Goal: Task Accomplishment & Management: Use online tool/utility

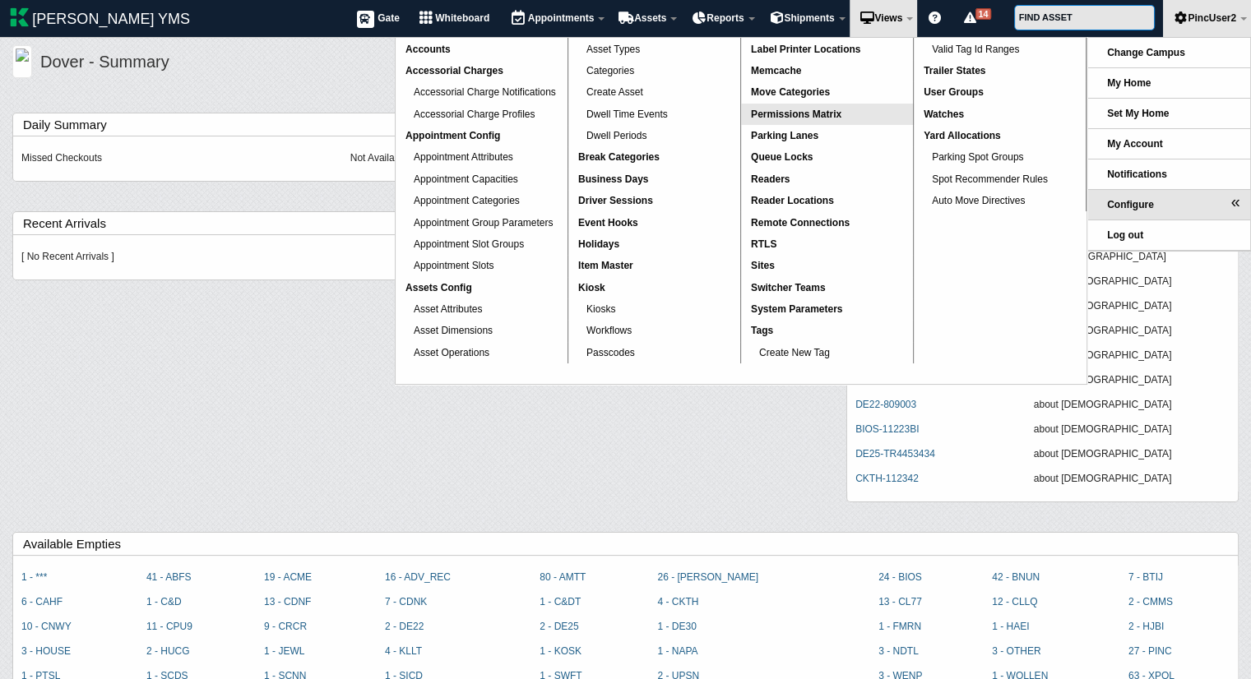
click at [782, 118] on span "Permissions Matrix" at bounding box center [796, 115] width 90 height 12
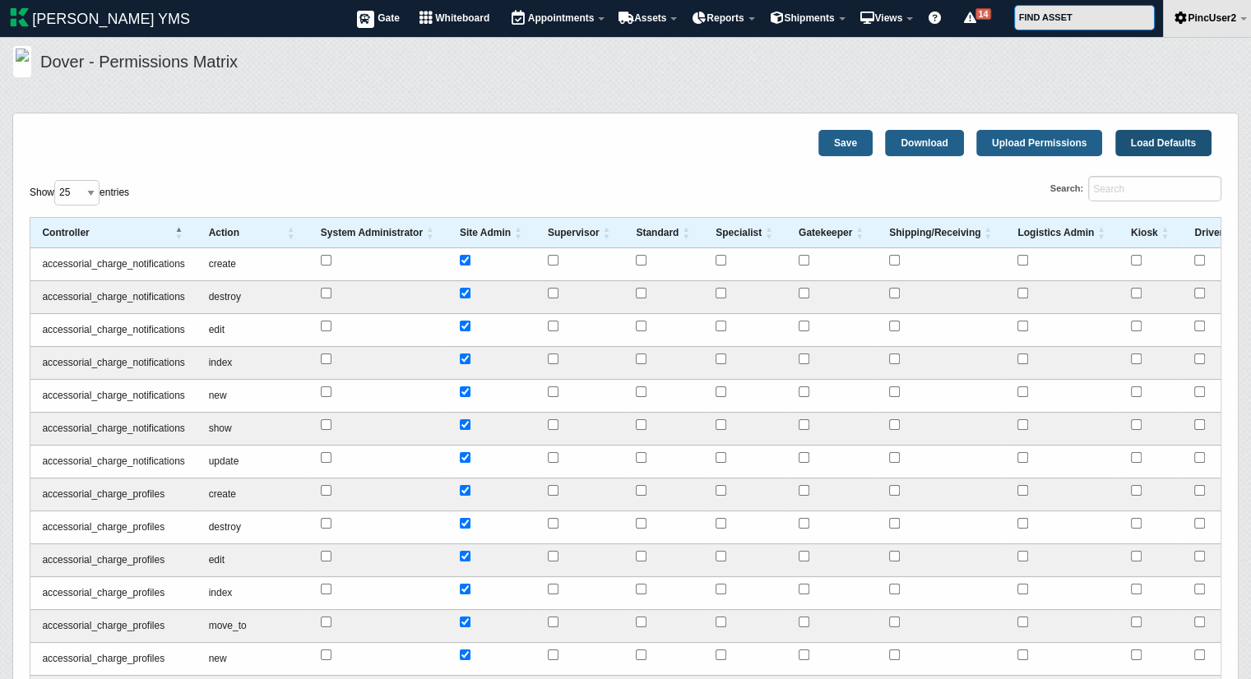
click at [1150, 141] on link "Load Defaults" at bounding box center [1163, 143] width 96 height 26
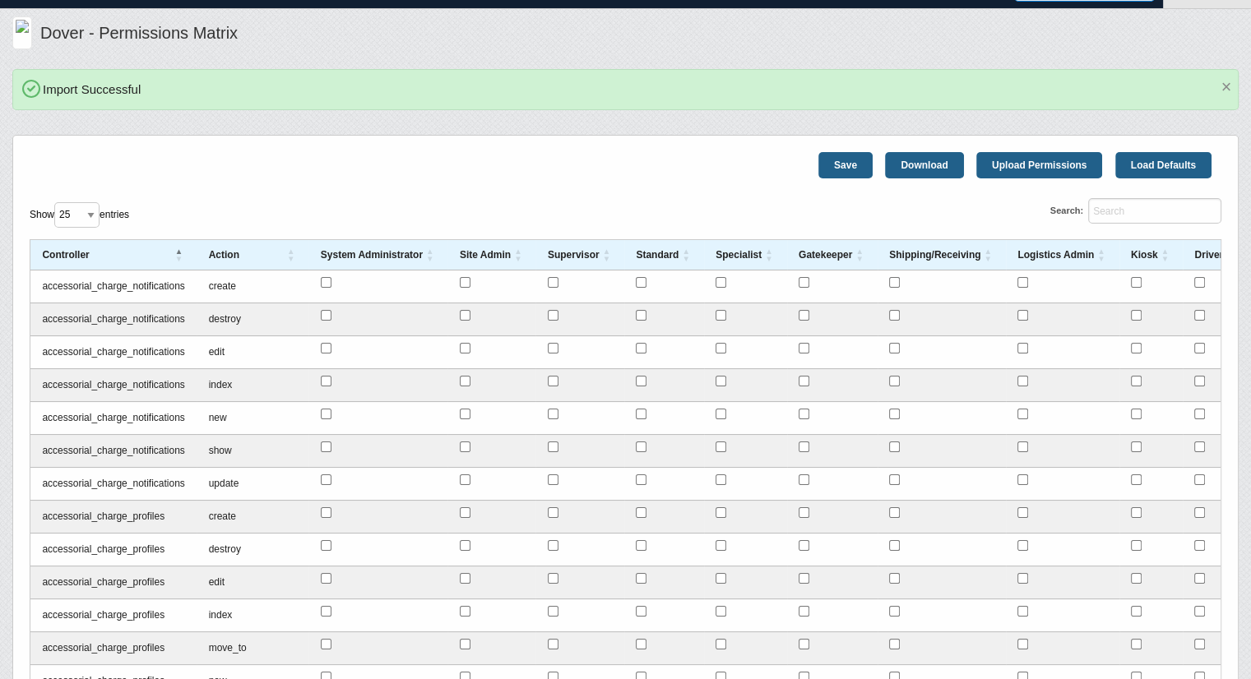
scroll to position [16, 0]
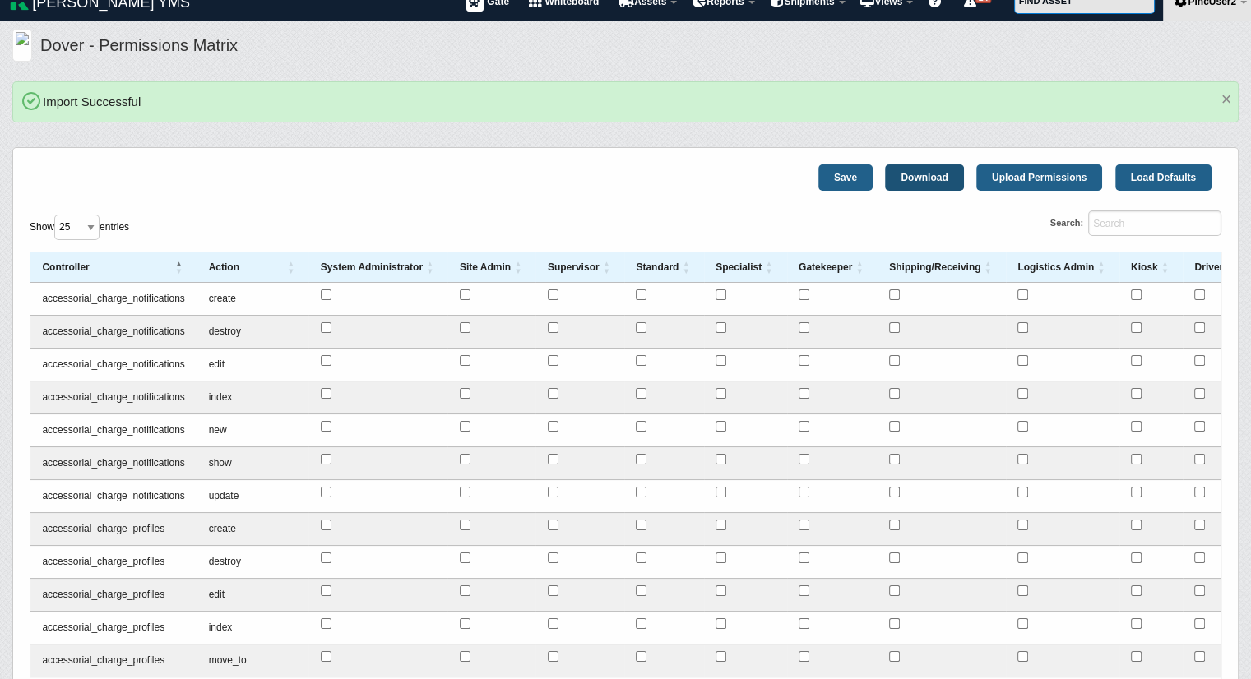
click at [906, 178] on link "Download" at bounding box center [924, 178] width 78 height 26
click at [1175, 174] on link "Load Defaults" at bounding box center [1163, 178] width 96 height 26
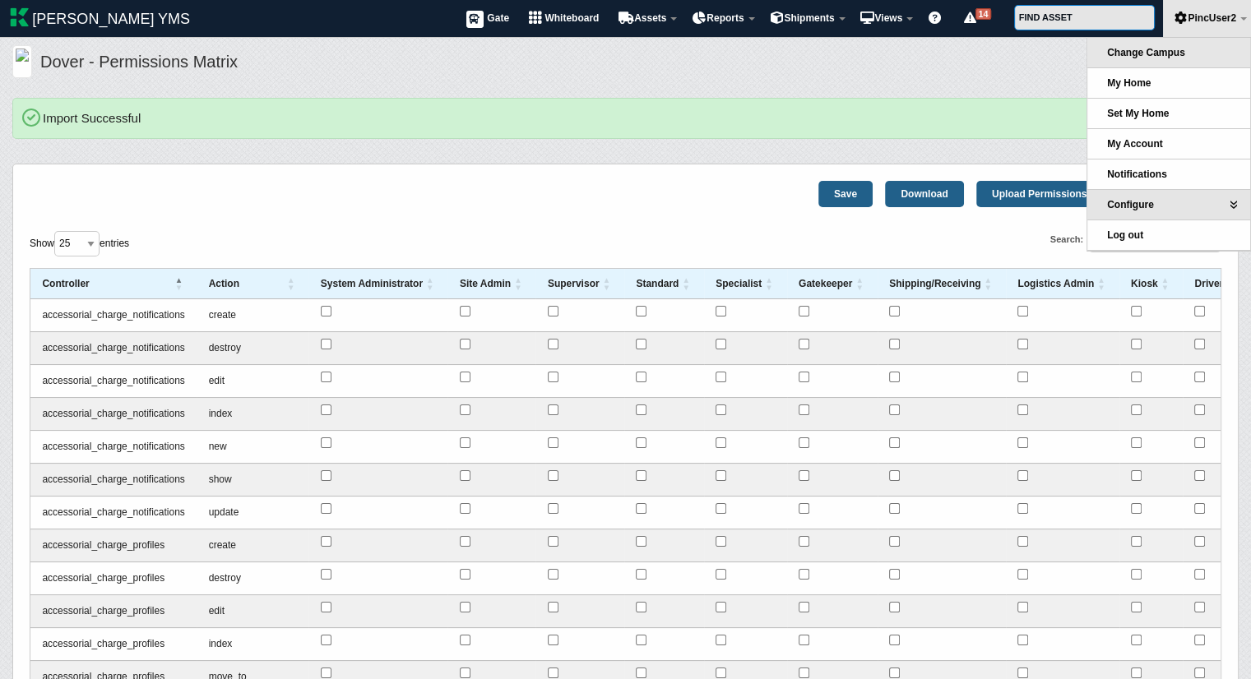
click at [1115, 58] on link "Change Campus" at bounding box center [1168, 53] width 163 height 30
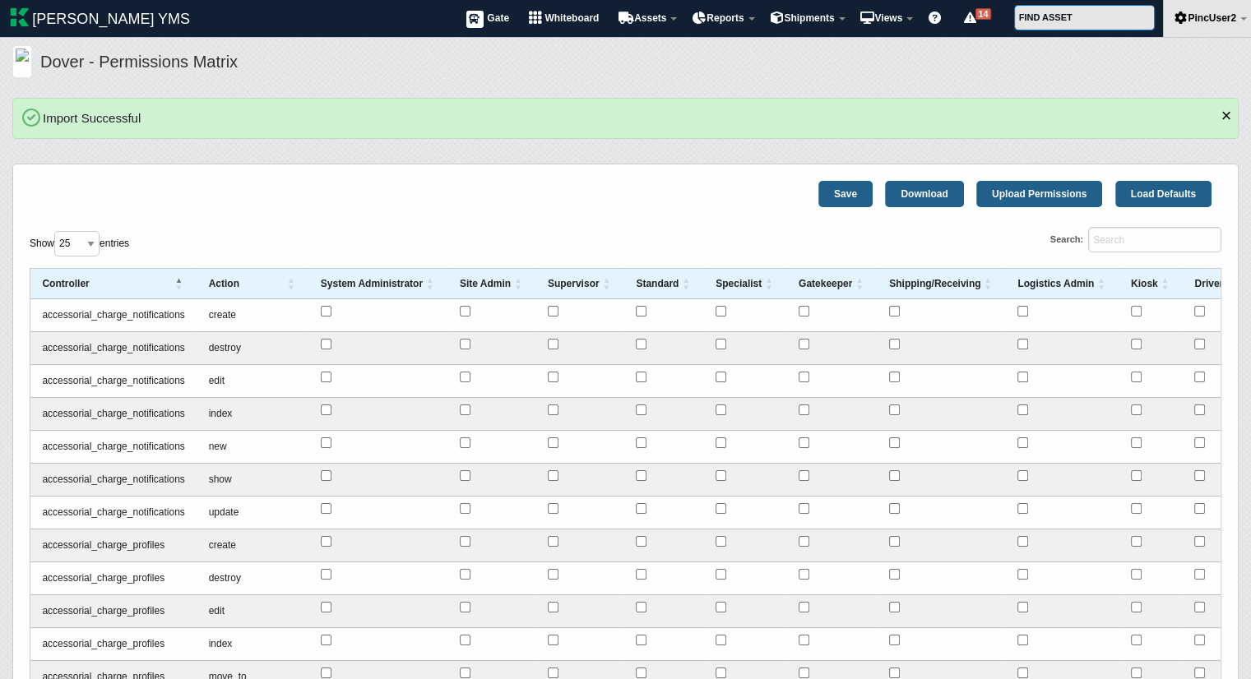
click at [1225, 113] on span "×" at bounding box center [1226, 115] width 11 height 21
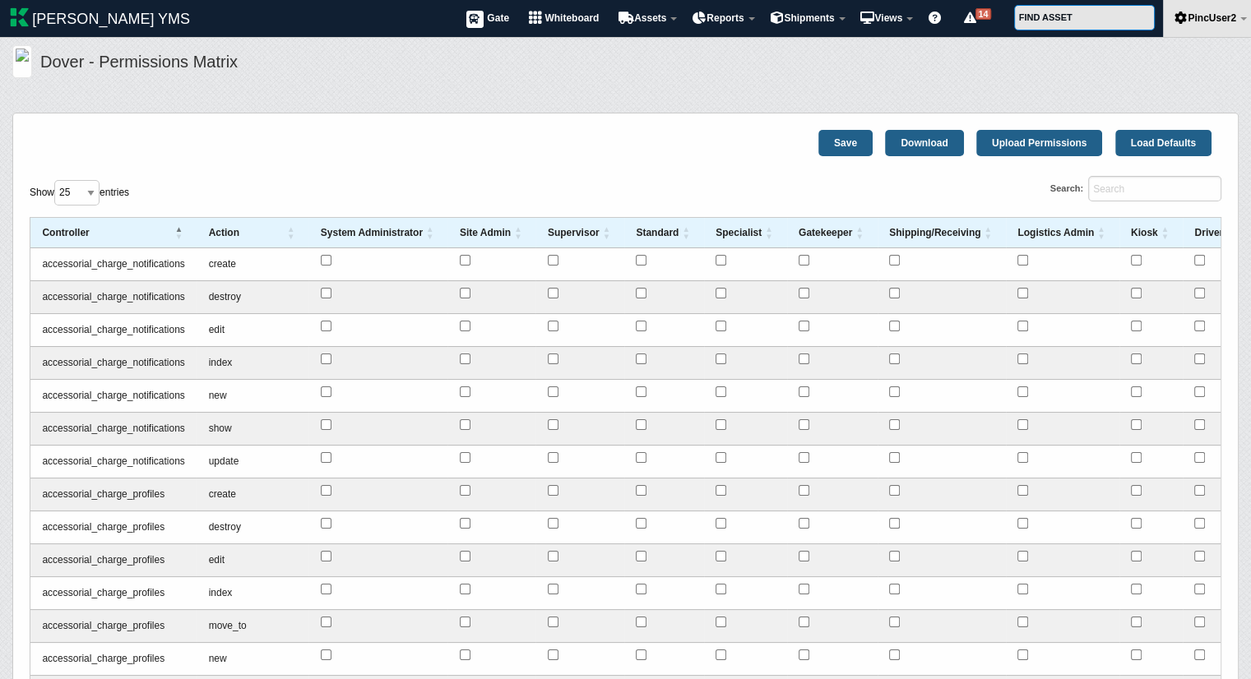
click at [435, 102] on div "Save Download Upload Permissions Load Defaults Show 25 50 100 250 All entries S…" at bounding box center [625, 619] width 1251 height 1043
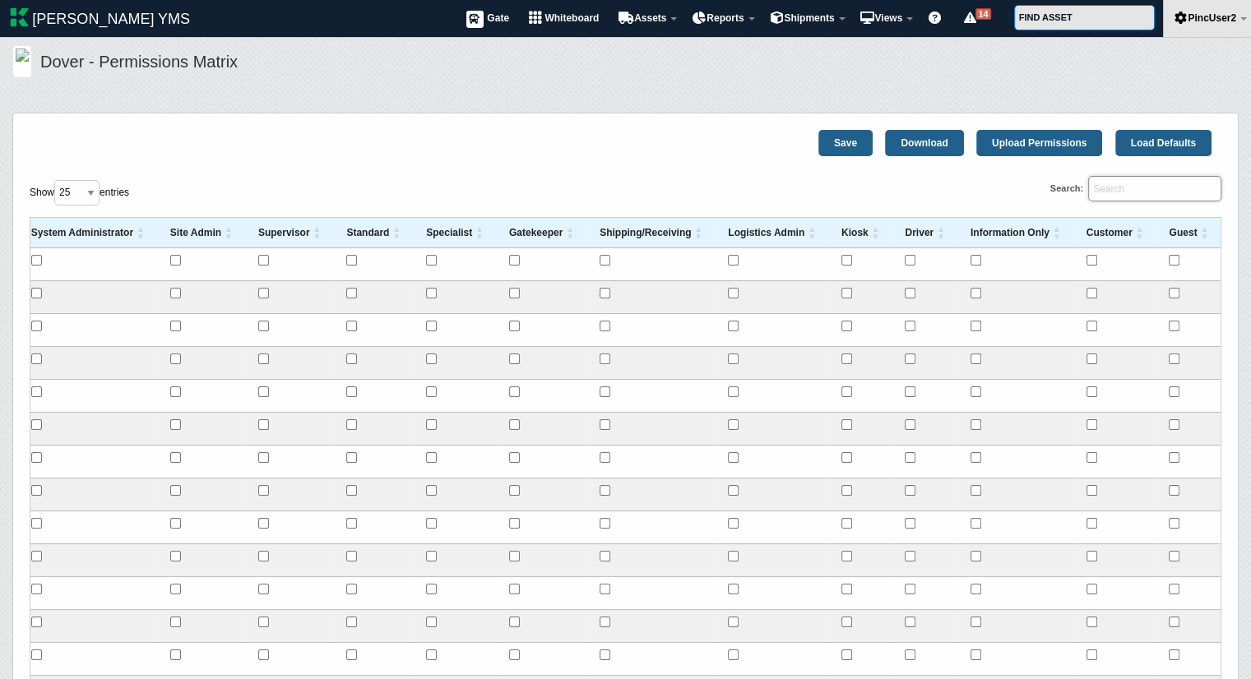
click at [1110, 187] on input "Search:" at bounding box center [1154, 188] width 133 height 25
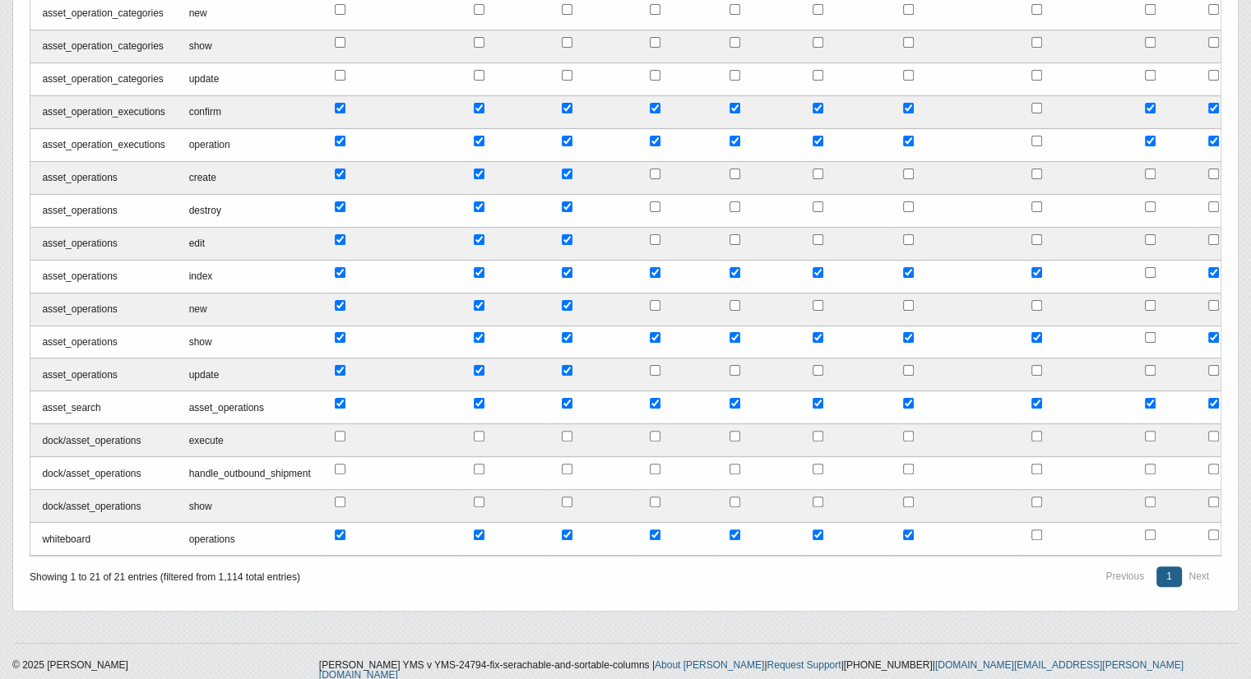
type input "operation"
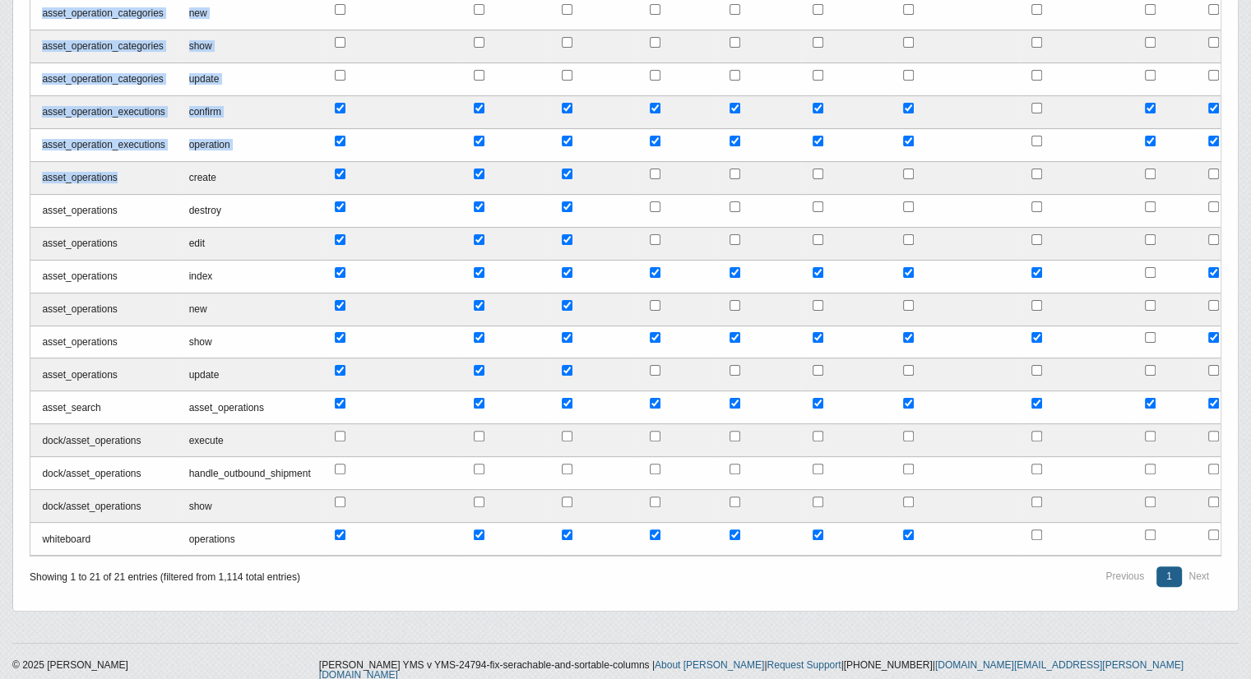
drag, startPoint x: 138, startPoint y: 172, endPoint x: 25, endPoint y: 178, distance: 112.9
click at [25, 178] on fieldset "Save Download Upload Permissions Load Defaults Show 25 50 100 250 All entries S…" at bounding box center [625, 171] width 1226 height 882
click at [152, 176] on td "asset_operations" at bounding box center [103, 178] width 146 height 33
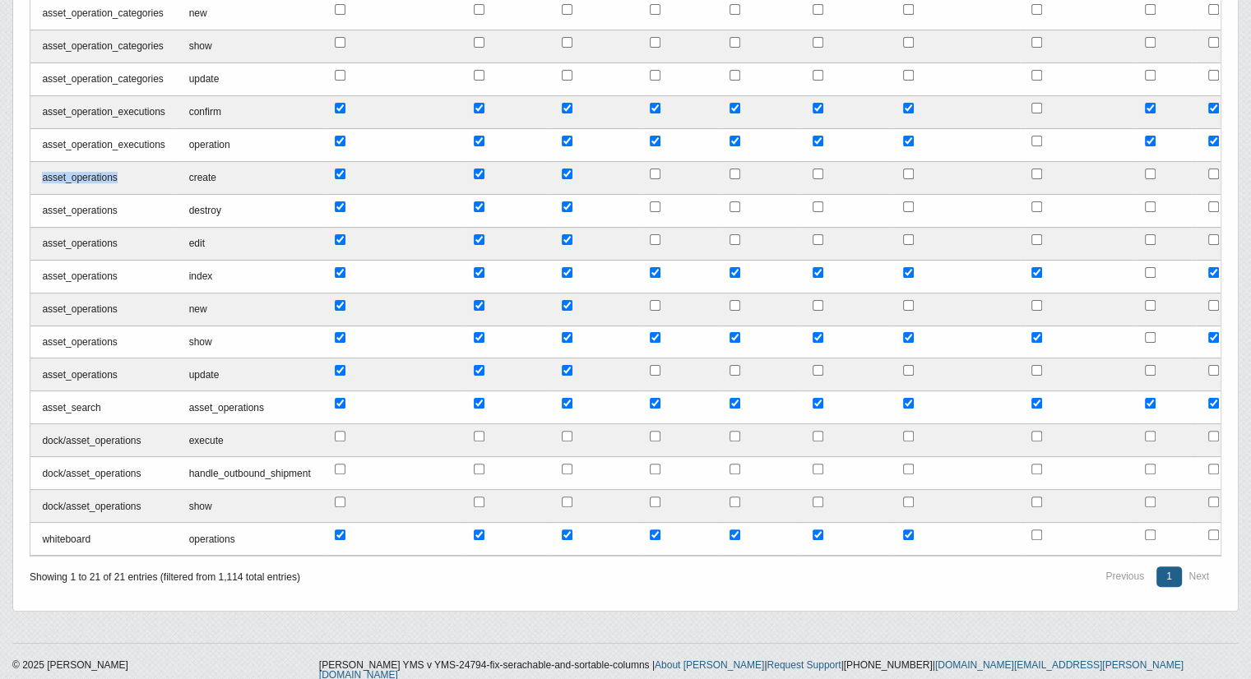
drag, startPoint x: 148, startPoint y: 177, endPoint x: 41, endPoint y: 178, distance: 106.9
click at [41, 178] on td "asset_operations" at bounding box center [103, 178] width 146 height 33
copy td "asset_operations"
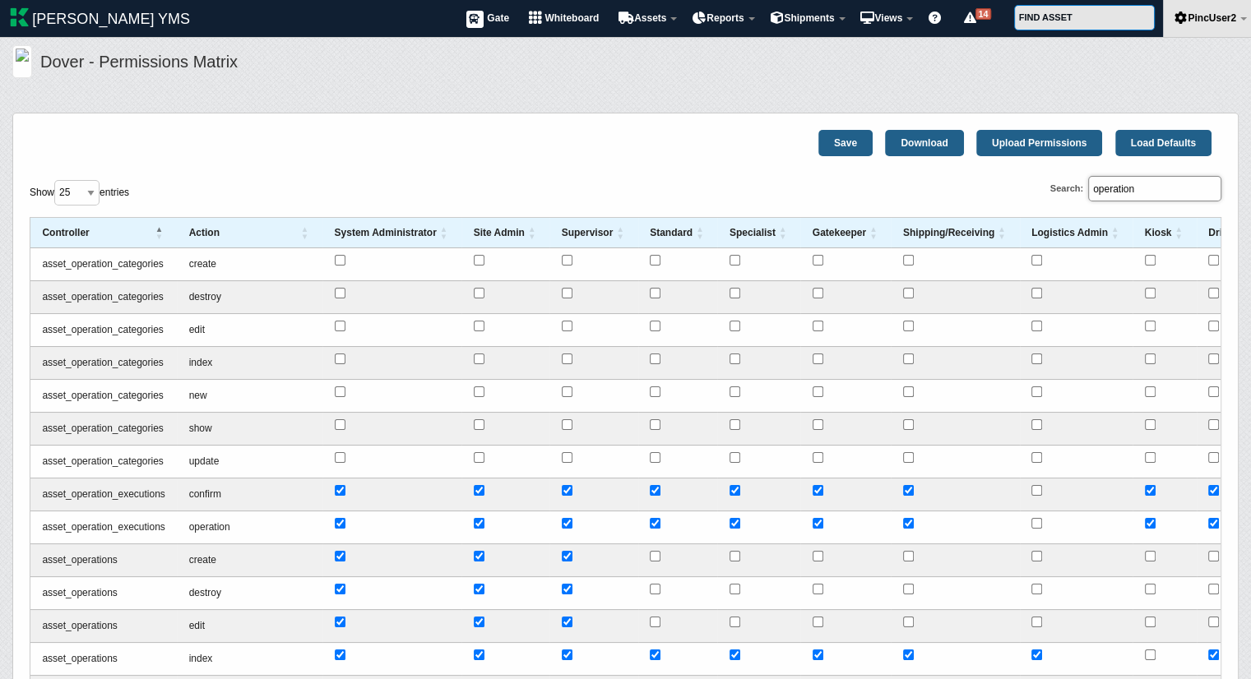
drag, startPoint x: 1184, startPoint y: 181, endPoint x: 990, endPoint y: 193, distance: 194.5
click at [990, 193] on div "Search: operation" at bounding box center [924, 193] width 596 height 34
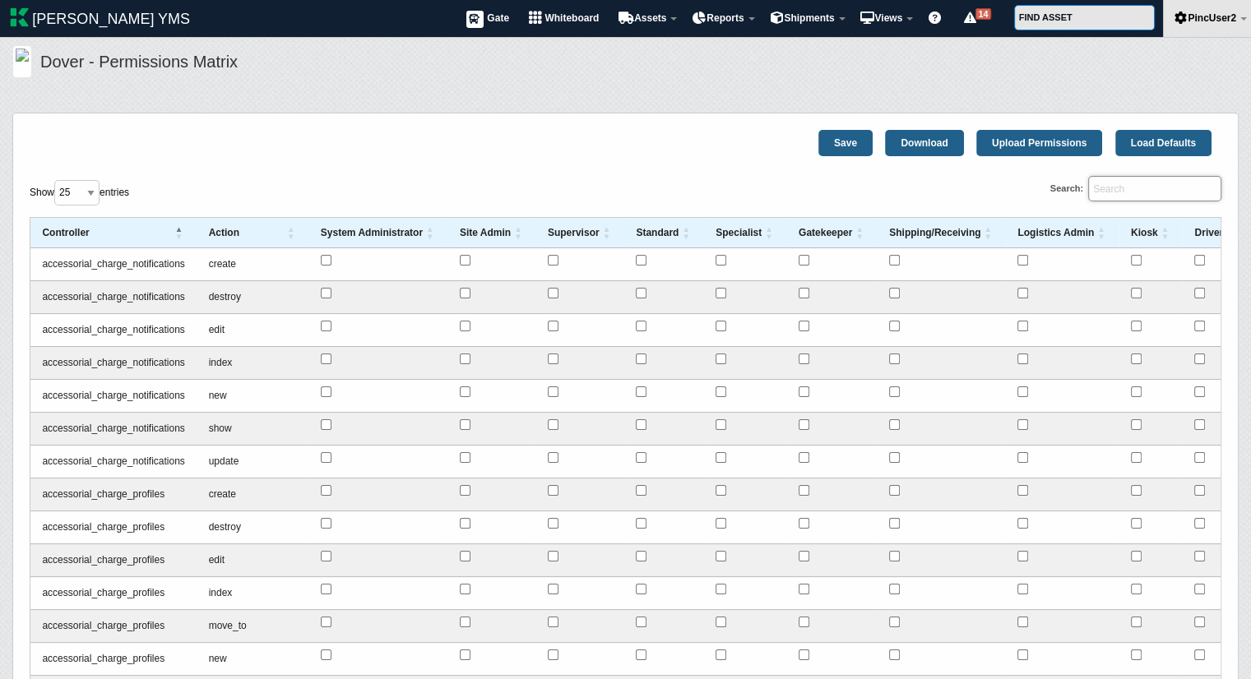
paste input "asset_operations"
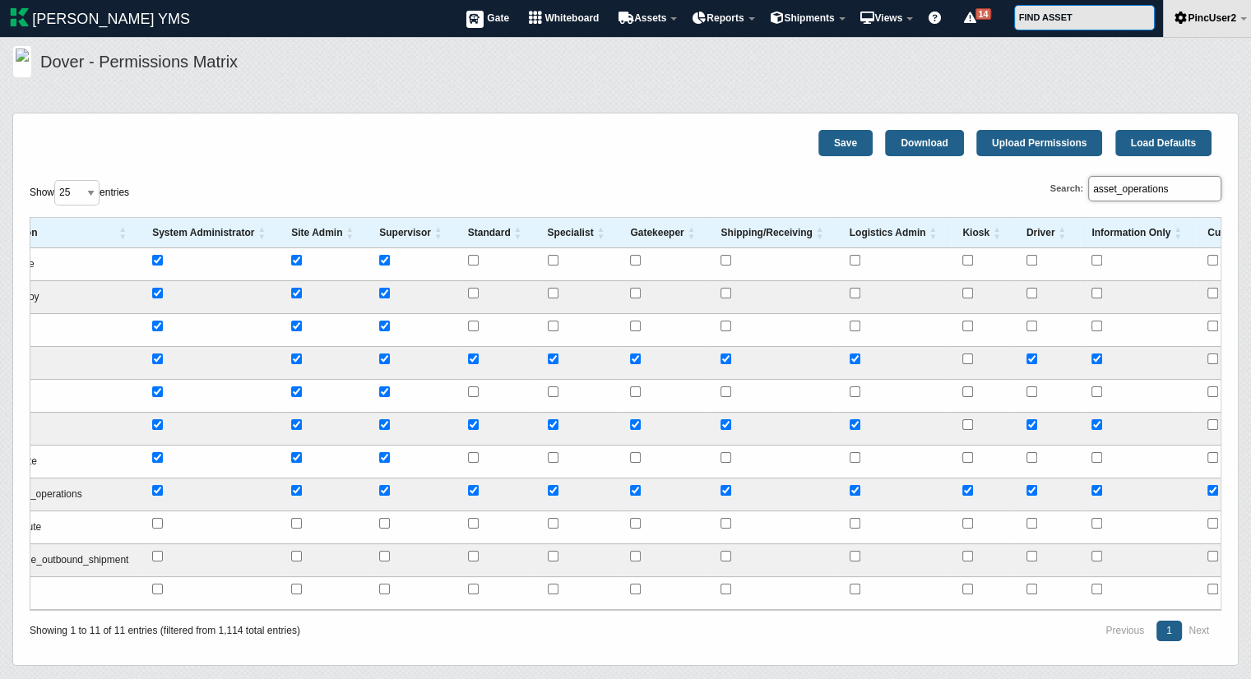
scroll to position [0, 280]
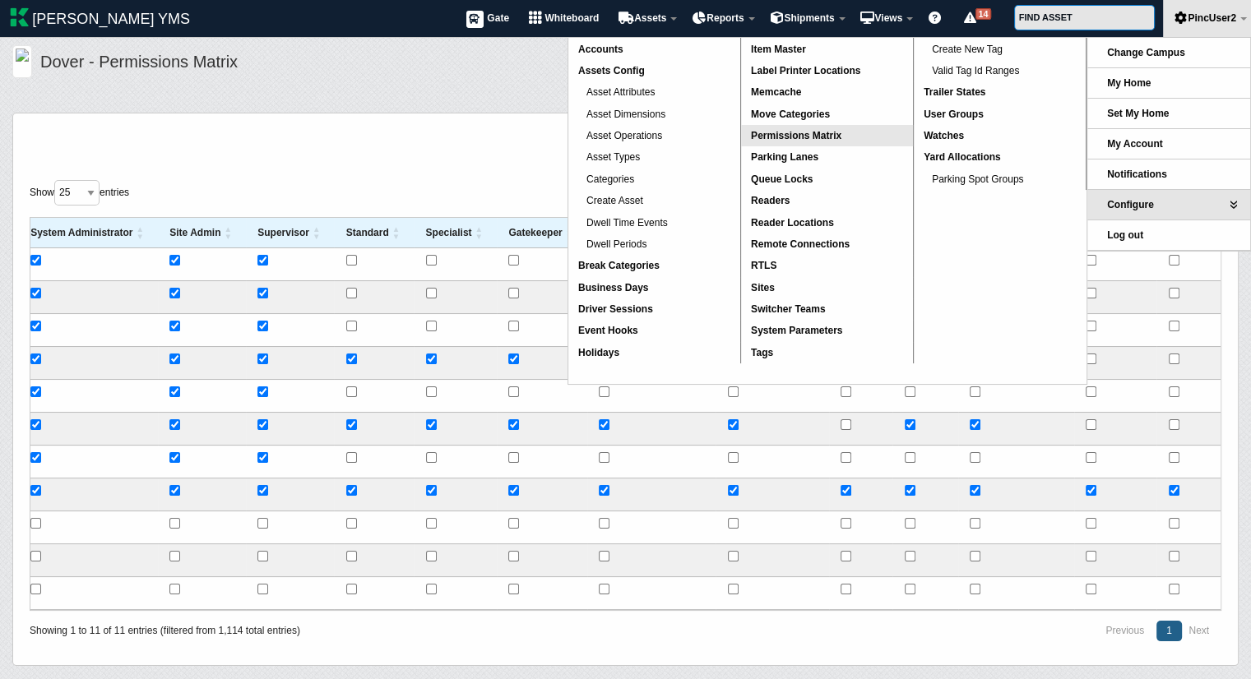
type input "asset_operations"
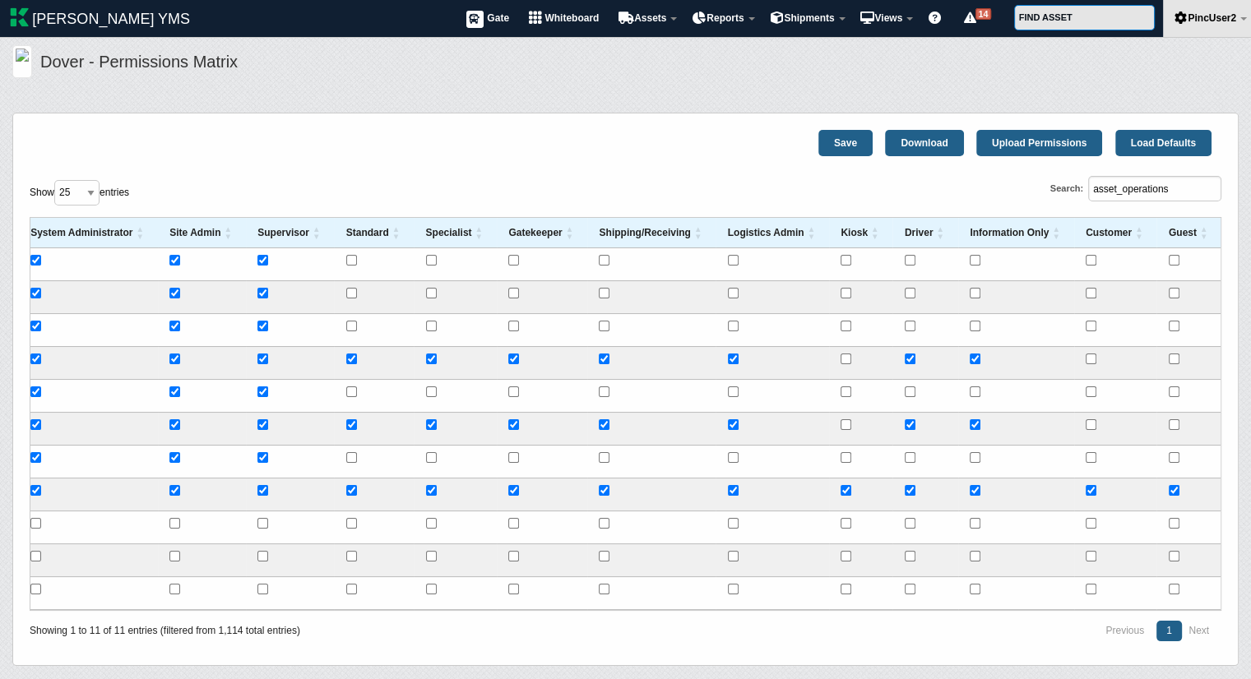
click at [382, 54] on h5 "Dover - Permissions Matrix" at bounding box center [635, 64] width 1190 height 28
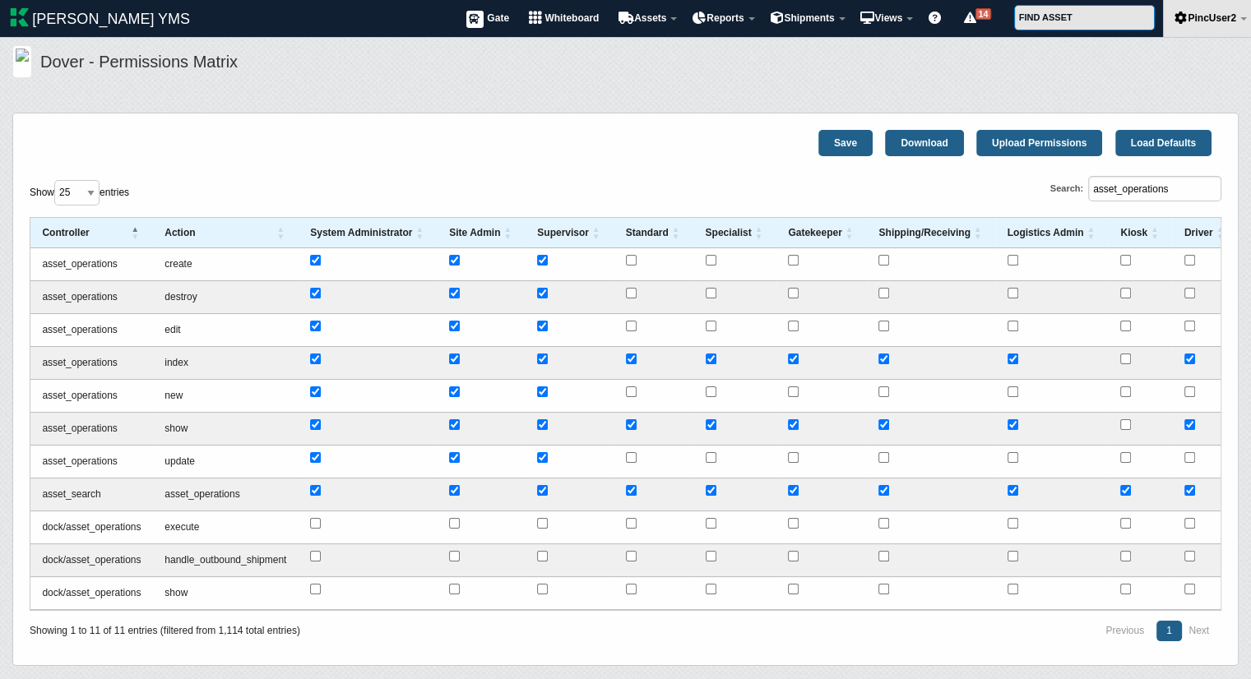
scroll to position [0, 0]
drag, startPoint x: 1183, startPoint y: 190, endPoint x: 876, endPoint y: 215, distance: 307.8
click at [876, 215] on div "Show 25 50 100 250 All entries Search: asset_operations Controller Action Syste…" at bounding box center [626, 408] width 1192 height 465
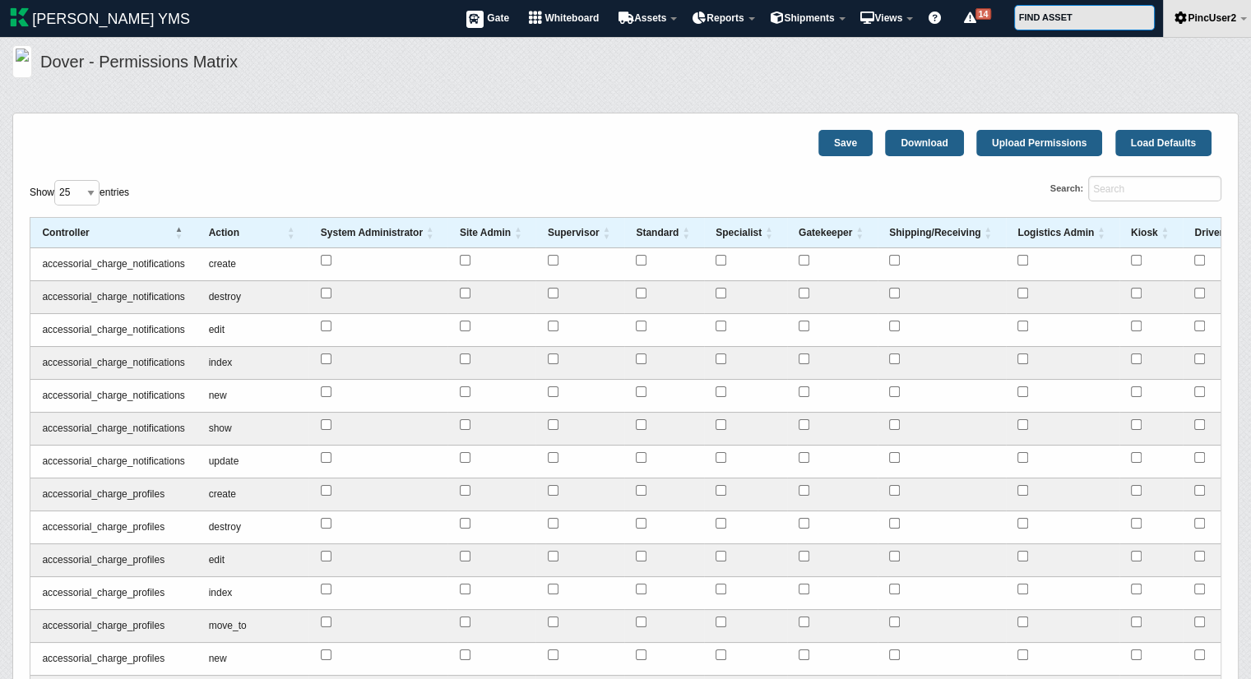
click at [464, 174] on div "Save Download Upload Permissions Load Defaults" at bounding box center [626, 153] width 1192 height 46
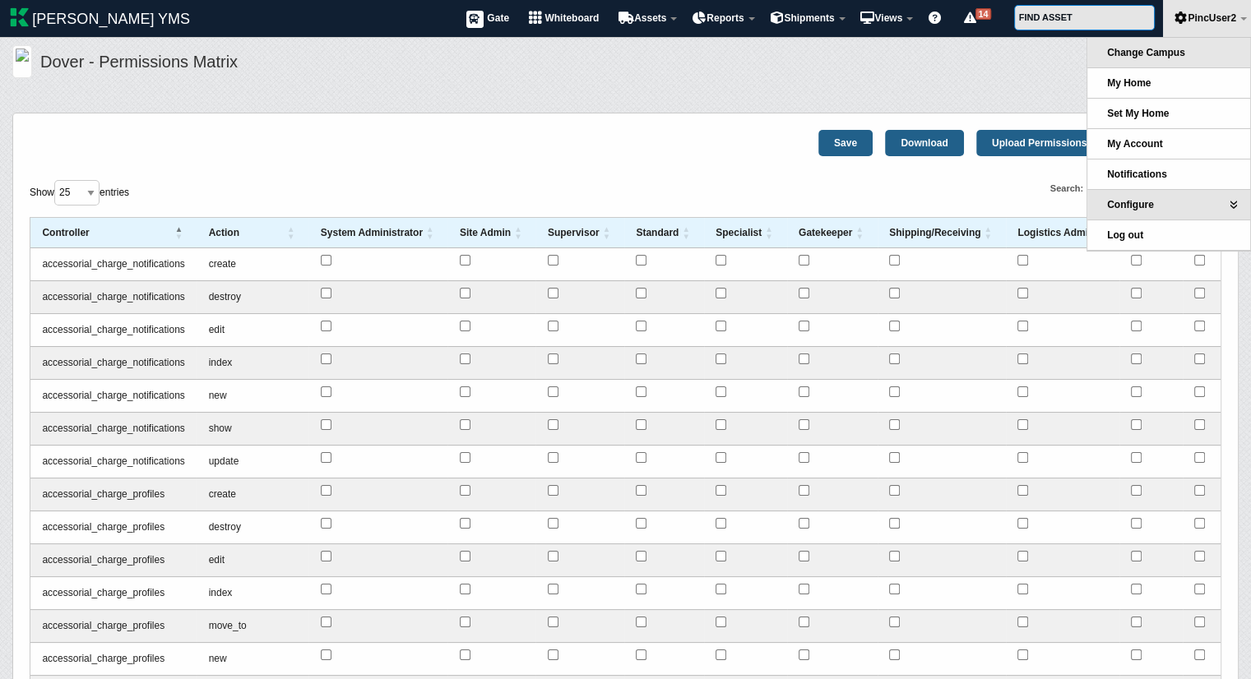
click at [1155, 57] on span "Change Campus" at bounding box center [1146, 53] width 78 height 12
